Goal: Feedback & Contribution: Leave review/rating

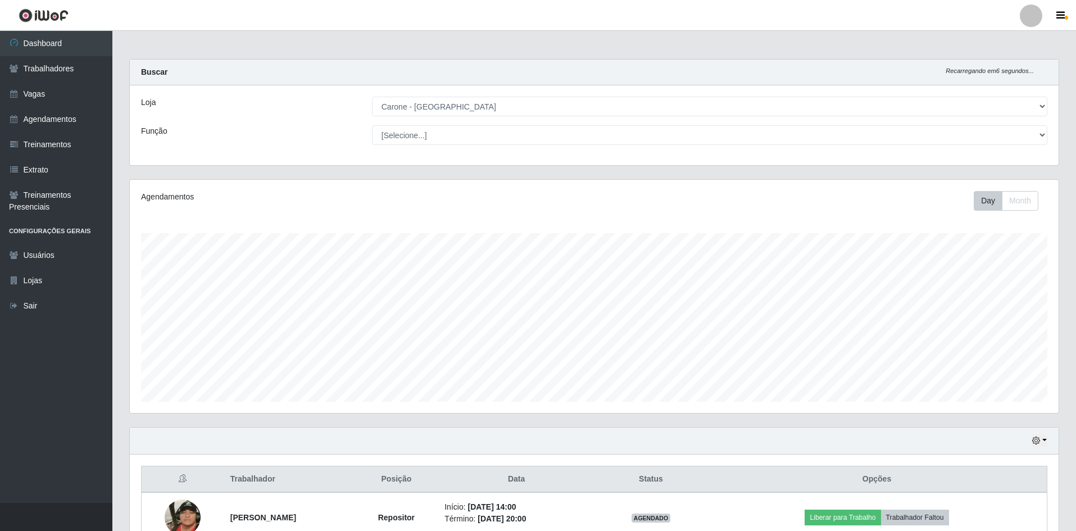
select select "505"
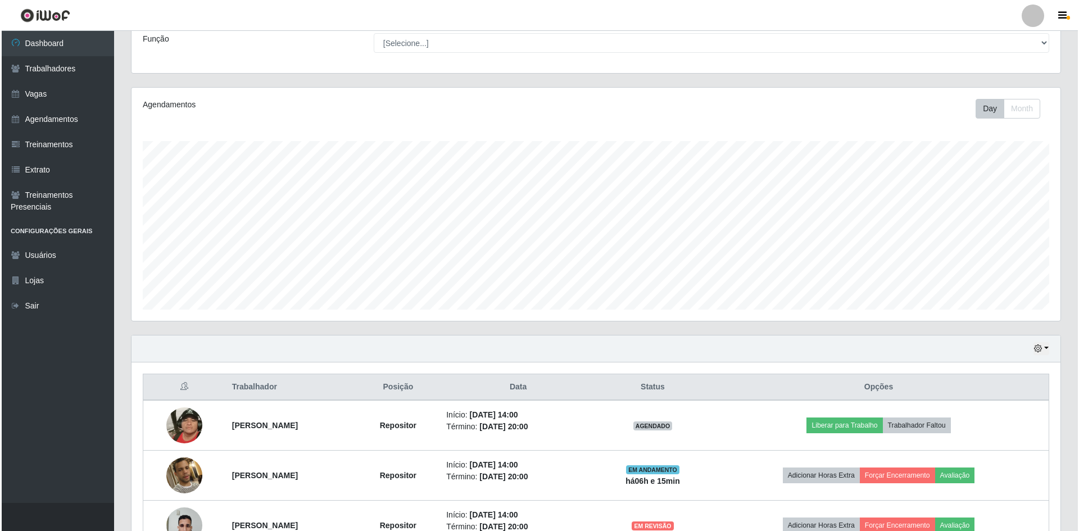
scroll to position [165, 0]
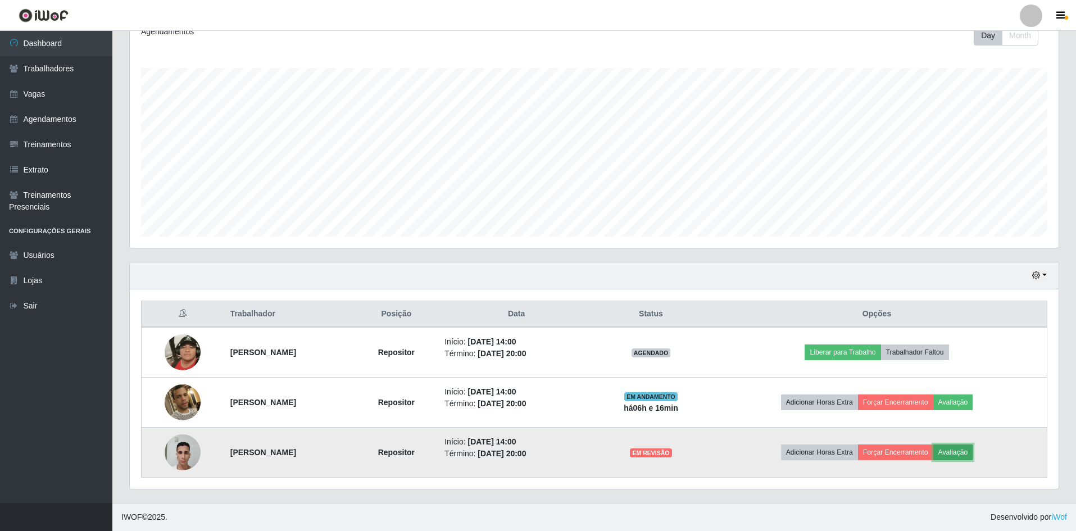
click at [959, 448] on button "Avaliação" at bounding box center [953, 452] width 40 height 16
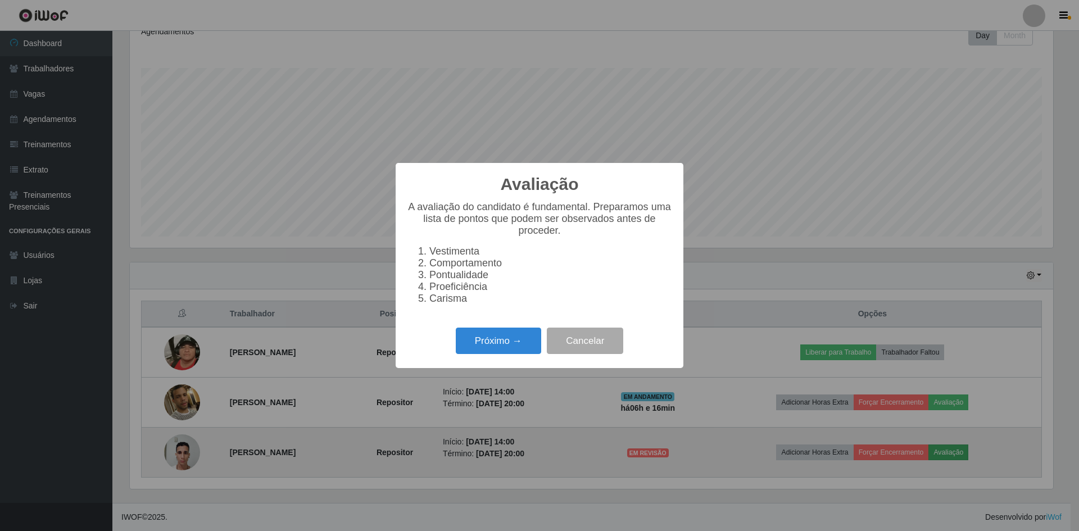
scroll to position [233, 923]
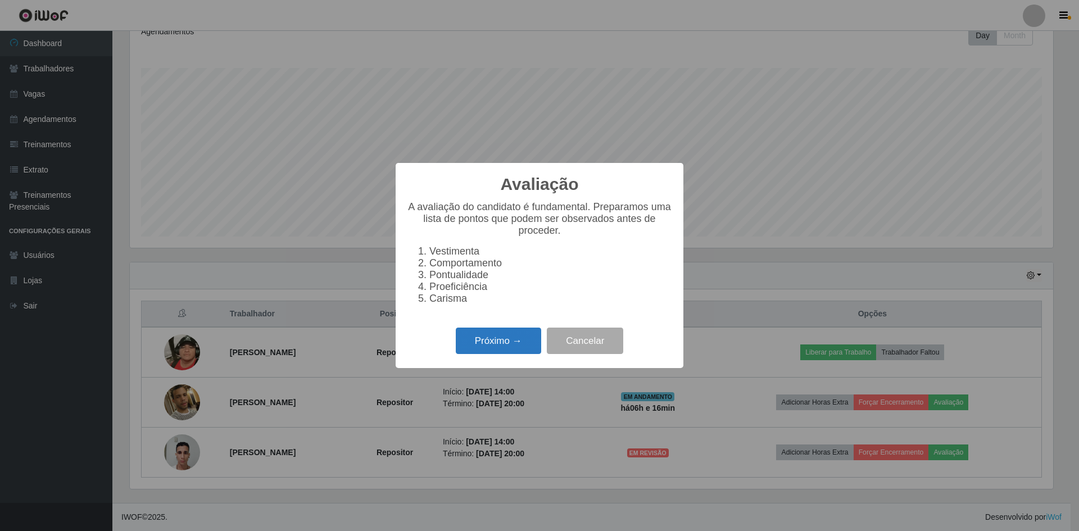
click at [514, 354] on button "Próximo →" at bounding box center [498, 341] width 85 height 26
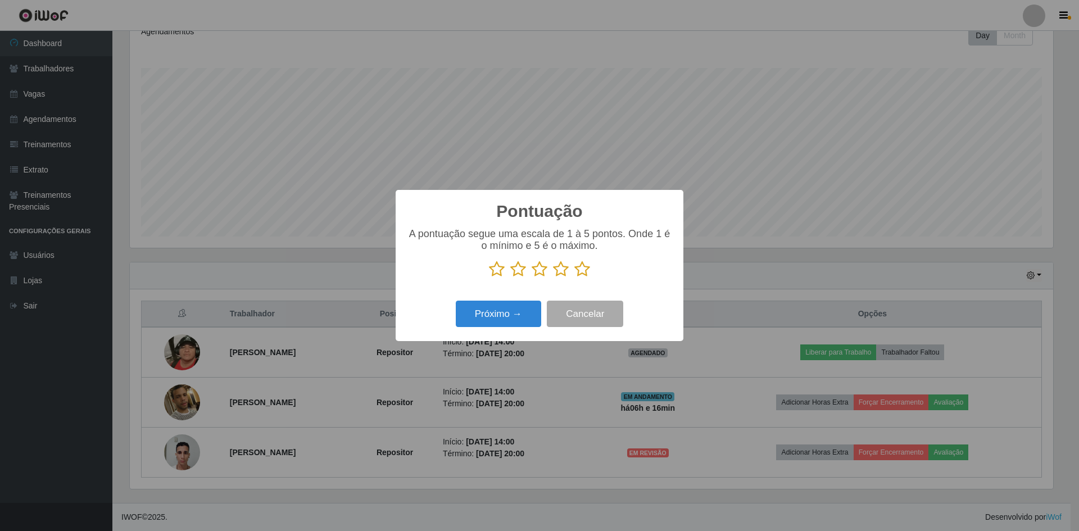
click at [584, 270] on icon at bounding box center [582, 269] width 16 height 17
click at [574, 278] on input "radio" at bounding box center [574, 278] width 0 height 0
click at [528, 311] on button "Próximo →" at bounding box center [498, 314] width 85 height 26
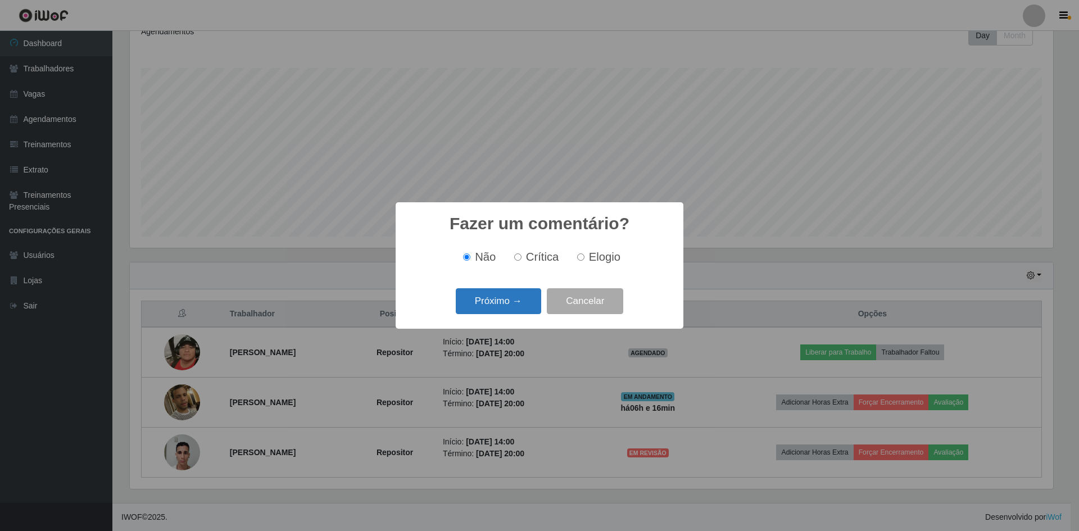
click at [515, 315] on button "Próximo →" at bounding box center [498, 301] width 85 height 26
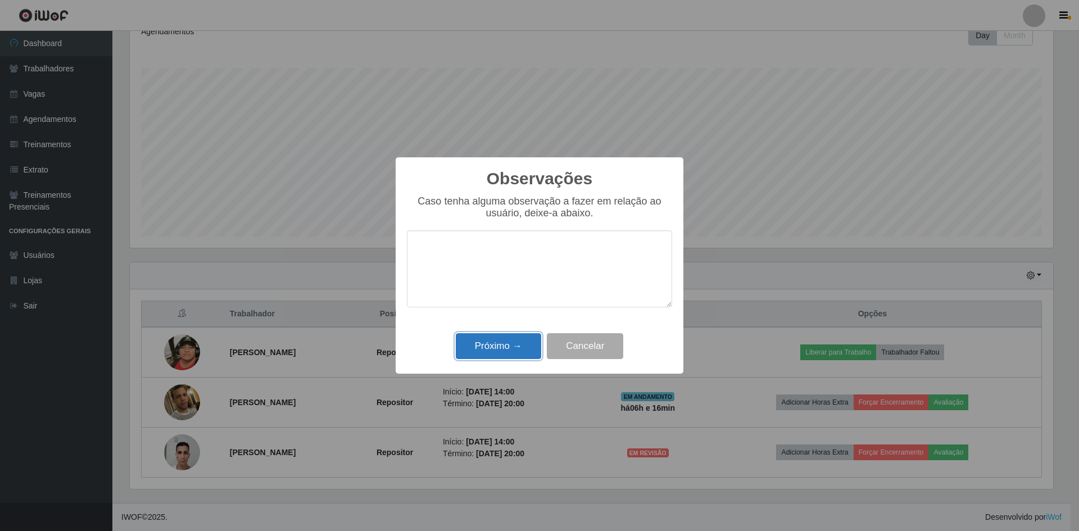
click at [501, 340] on button "Próximo →" at bounding box center [498, 346] width 85 height 26
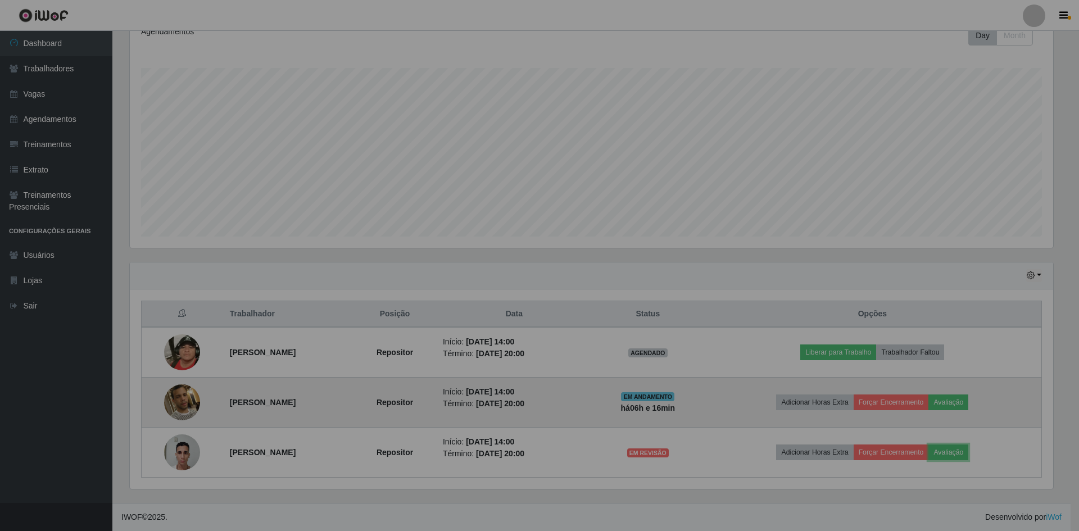
scroll to position [233, 929]
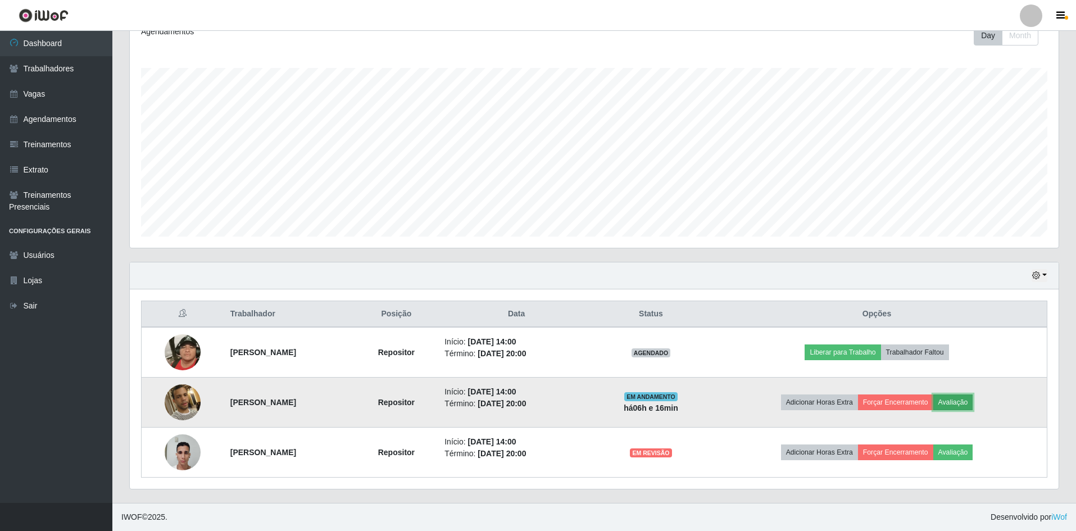
click at [972, 406] on button "Avaliação" at bounding box center [953, 402] width 40 height 16
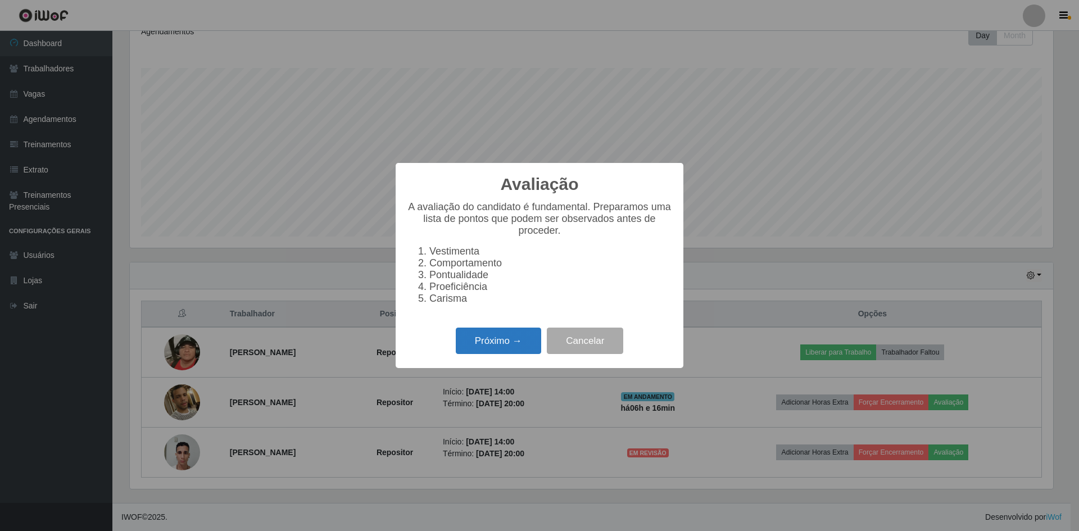
click at [491, 354] on button "Próximo →" at bounding box center [498, 341] width 85 height 26
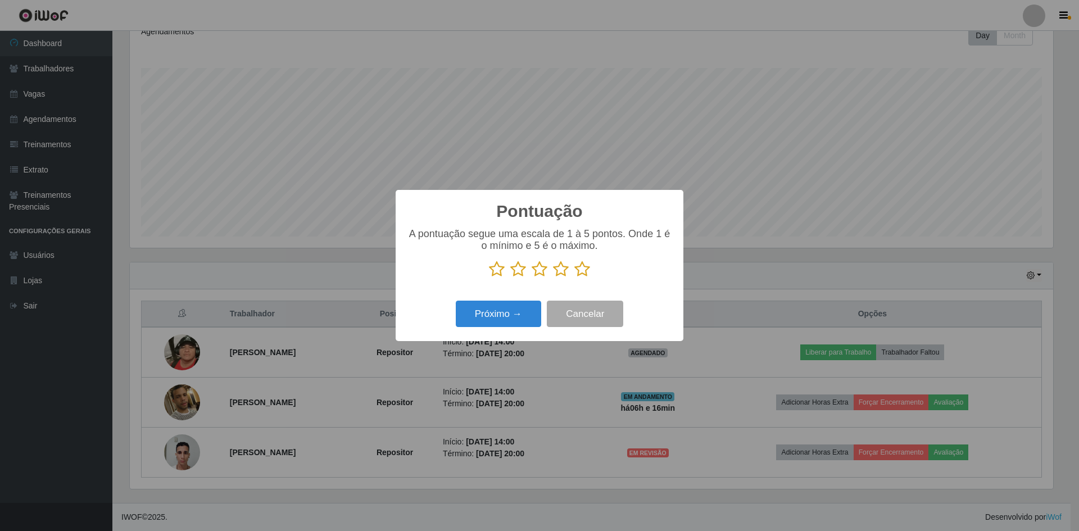
click at [540, 274] on icon at bounding box center [540, 269] width 16 height 17
click at [532, 278] on input "radio" at bounding box center [532, 278] width 0 height 0
click at [503, 317] on button "Próximo →" at bounding box center [498, 314] width 85 height 26
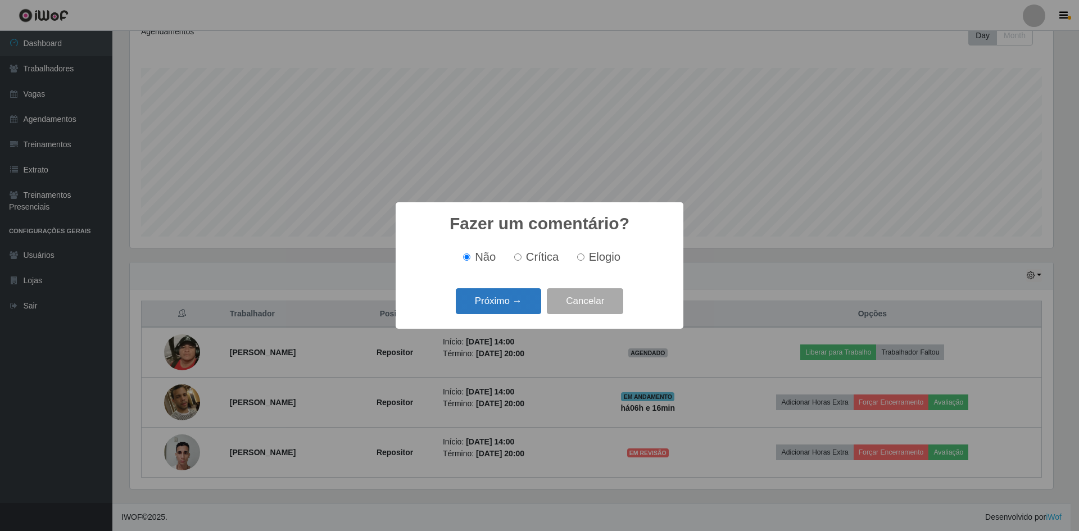
click at [506, 312] on button "Próximo →" at bounding box center [498, 301] width 85 height 26
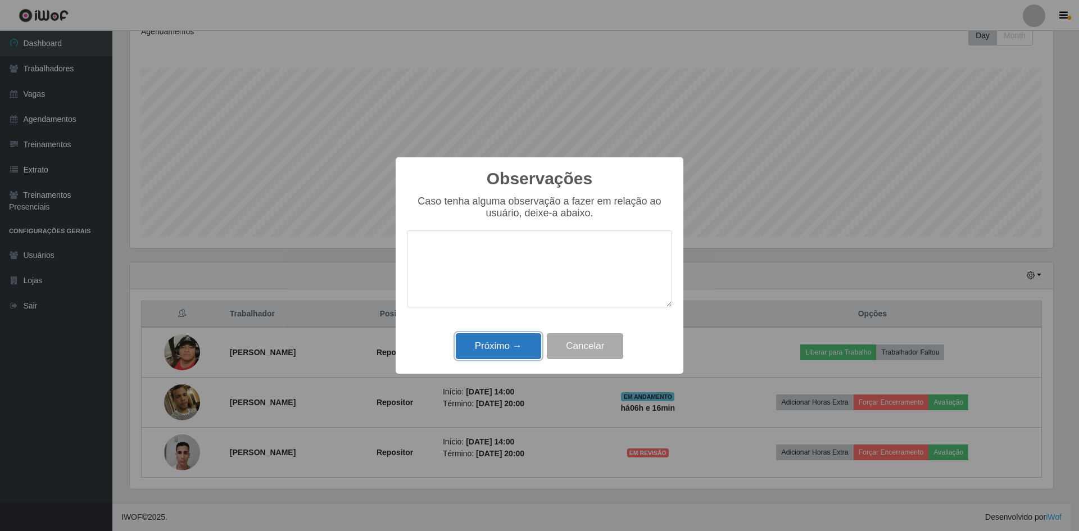
click at [514, 337] on button "Próximo →" at bounding box center [498, 346] width 85 height 26
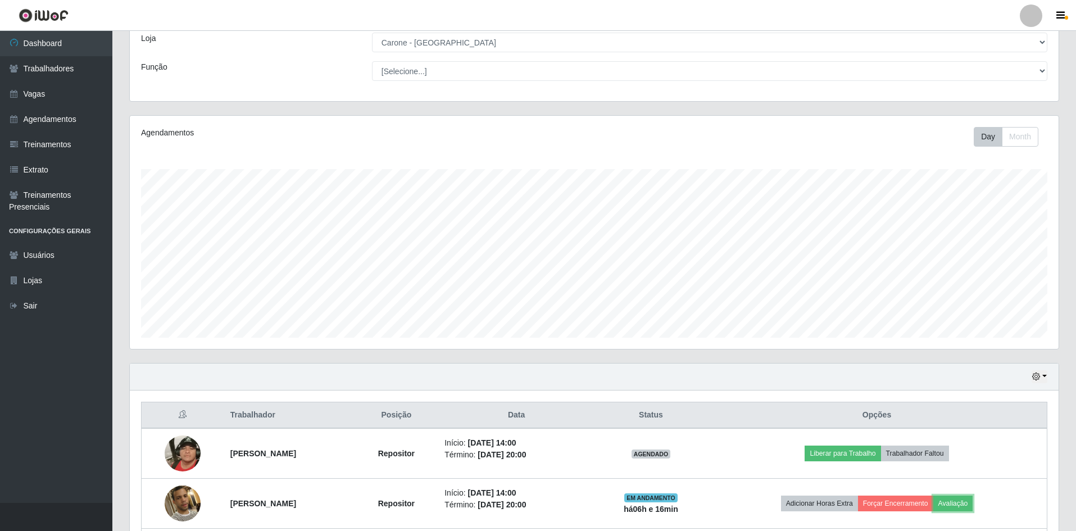
scroll to position [165, 0]
